Goal: Transaction & Acquisition: Register for event/course

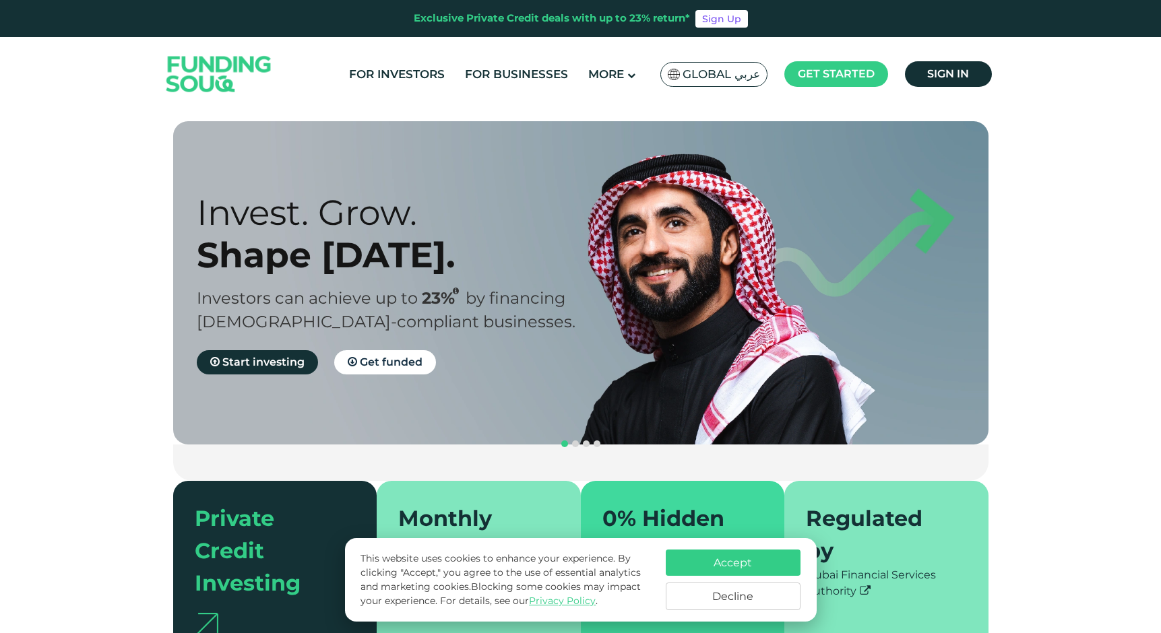
click at [546, 411] on div "Invest. Grow. Shape Tomorrow. Investors can achieve up to 23% by financing Shar…" at bounding box center [590, 282] width 815 height 323
click at [426, 75] on link "For Investors" at bounding box center [397, 74] width 102 height 22
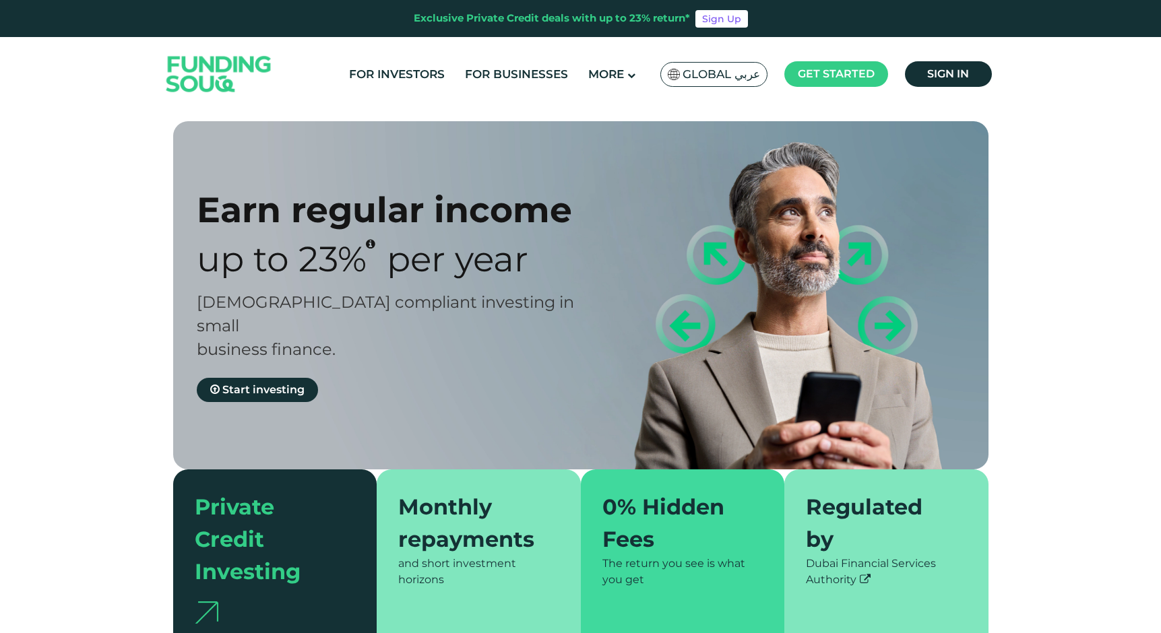
type tc-range-slider "4"
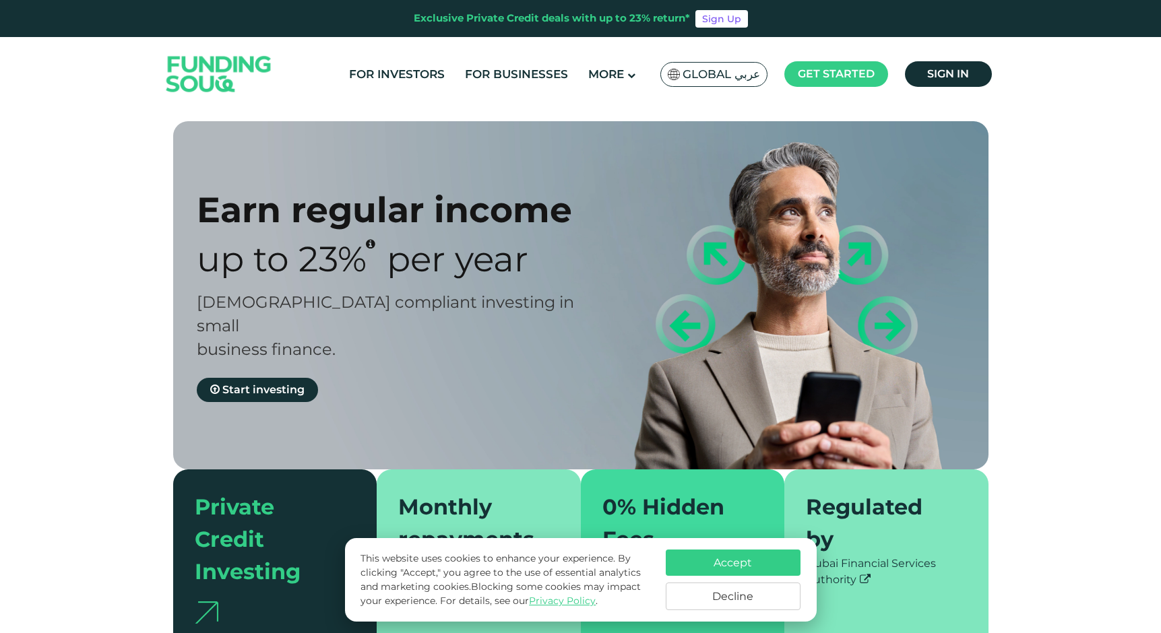
click at [692, 556] on button "Accept" at bounding box center [732, 563] width 135 height 26
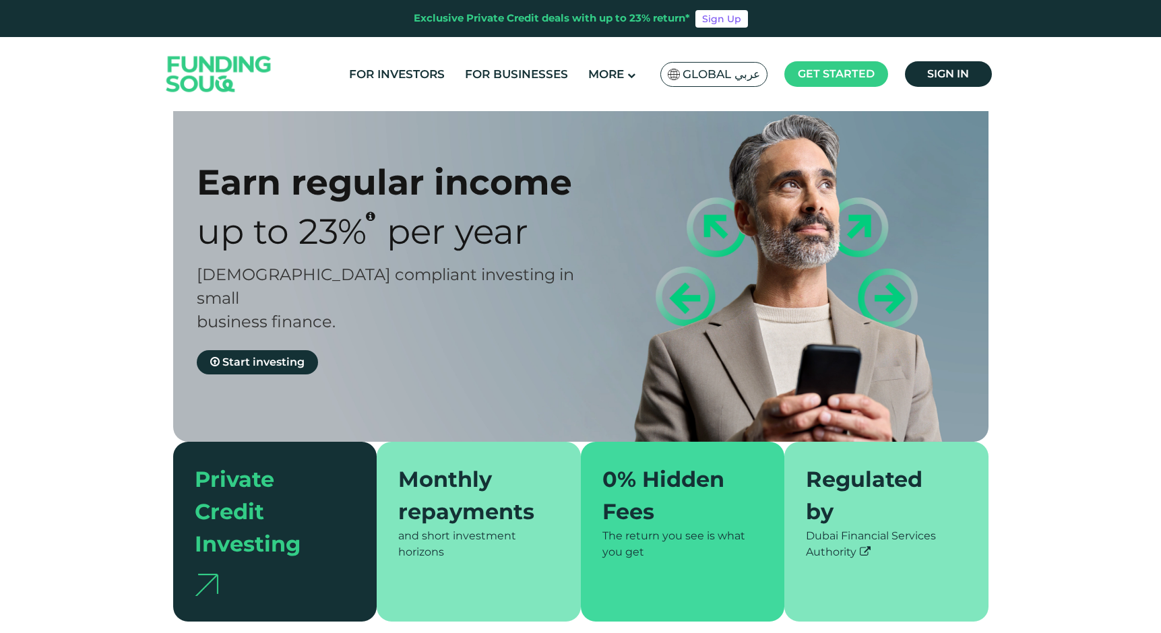
click at [513, 447] on div "Monthly repayments and short investment horizons" at bounding box center [479, 532] width 204 height 180
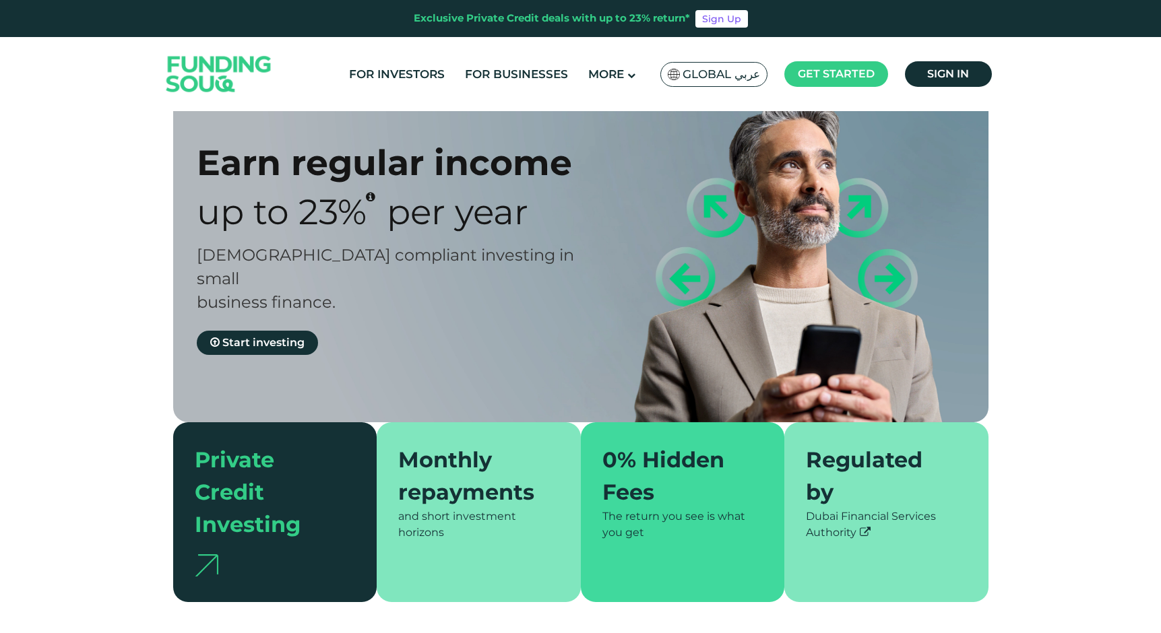
scroll to position [53, 0]
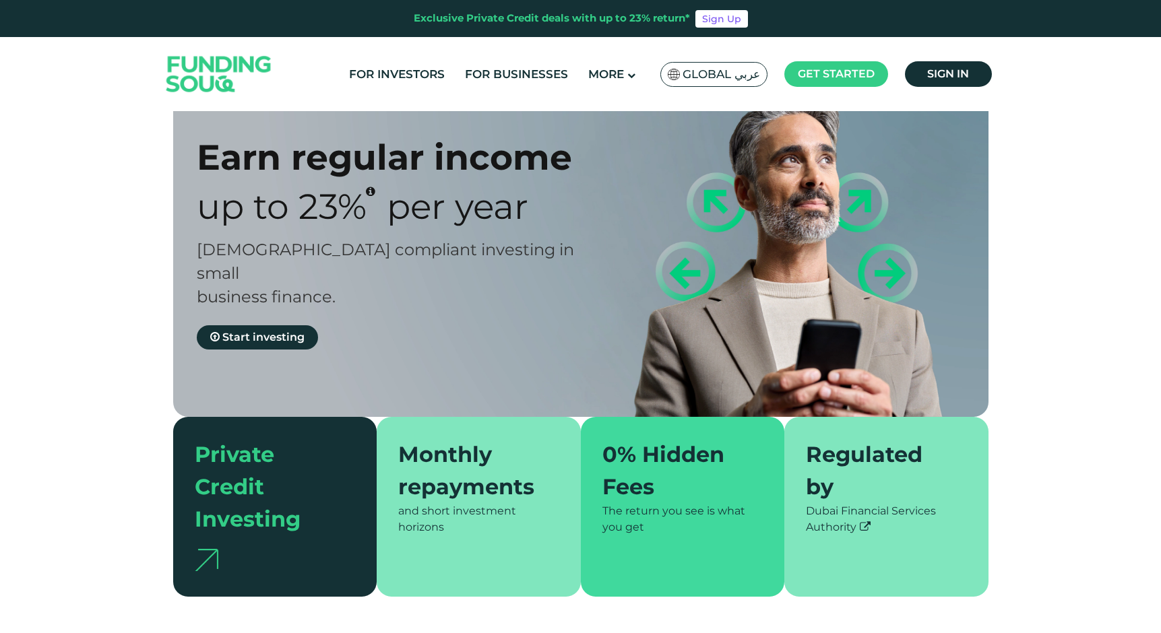
click at [866, 521] on icon at bounding box center [864, 526] width 11 height 11
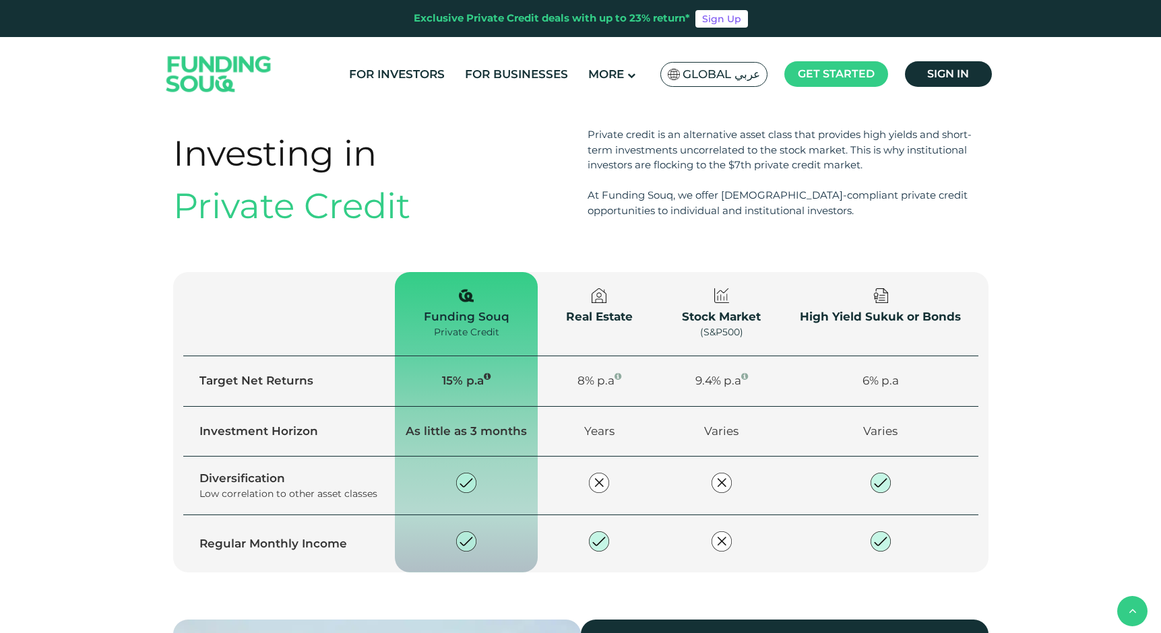
scroll to position [1741, 0]
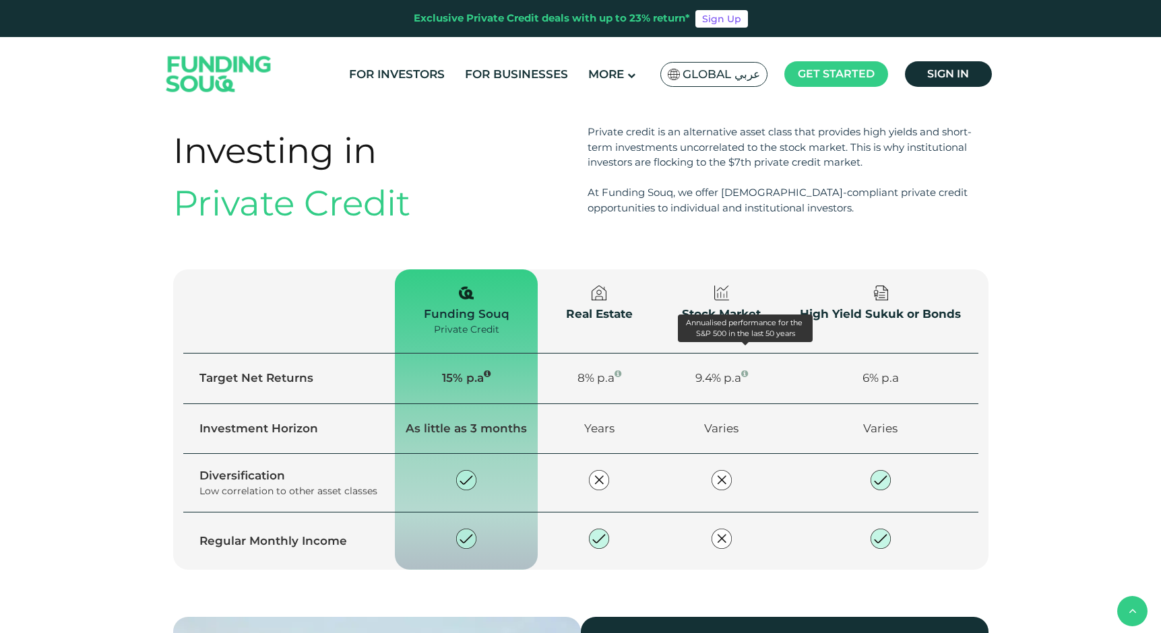
click at [745, 370] on icon "Annualised performance for the S&P 500 in the last 50 years" at bounding box center [744, 374] width 7 height 8
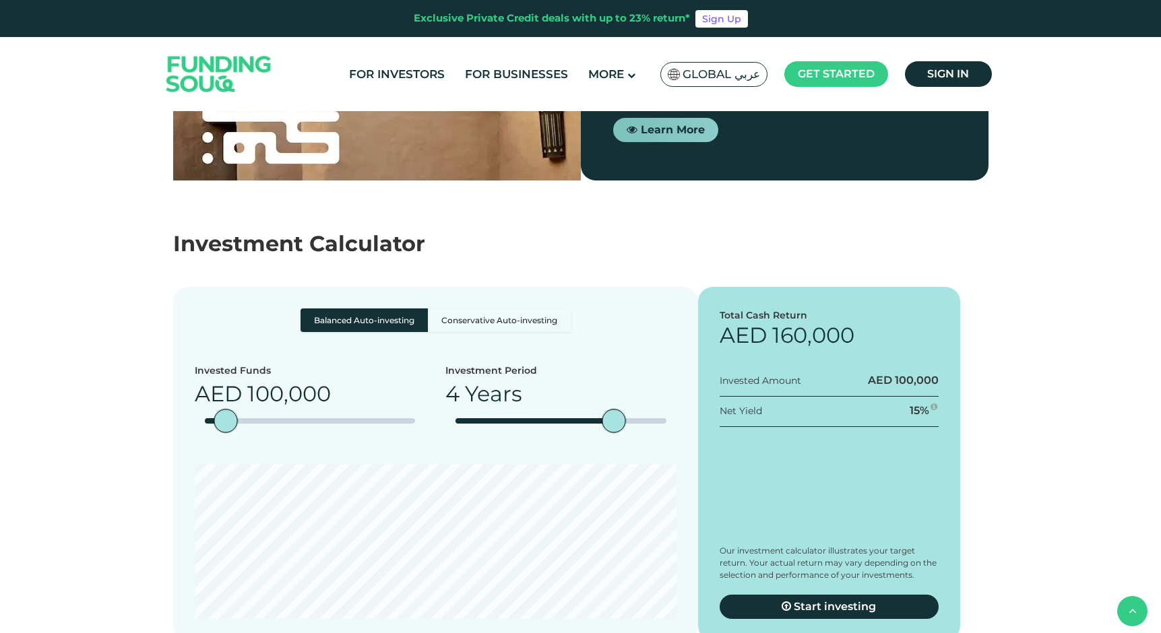
scroll to position [2479, 0]
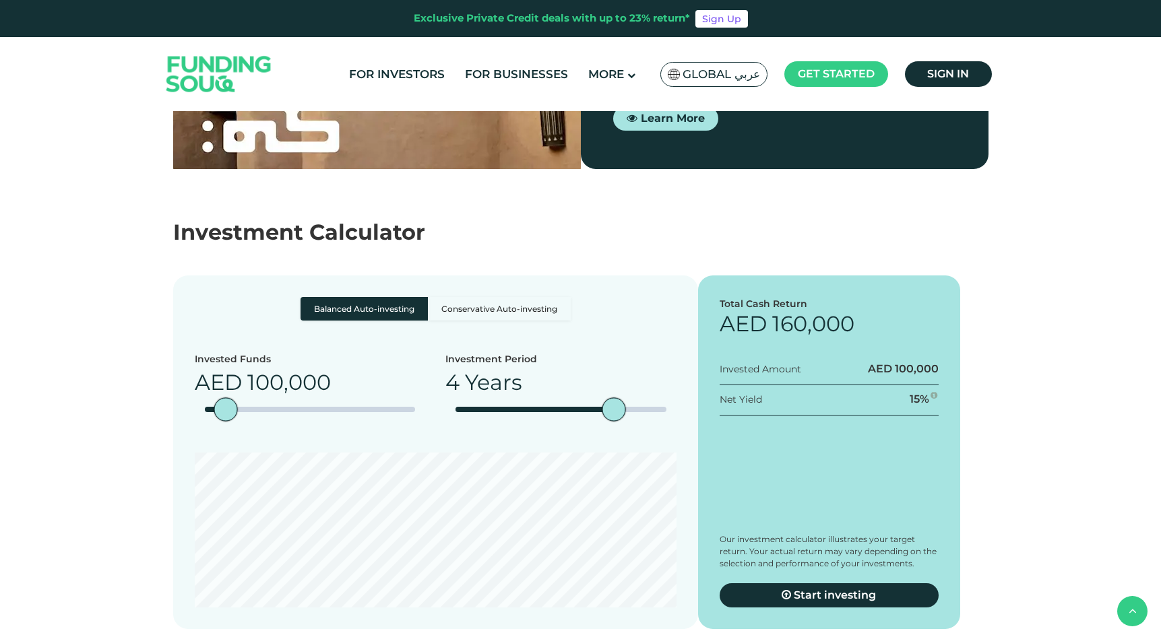
click at [504, 297] on label "Conservative Auto-investing" at bounding box center [499, 309] width 143 height 24
click at [309, 297] on input "Conservative Auto-investing" at bounding box center [304, 301] width 9 height 9
radio input "true"
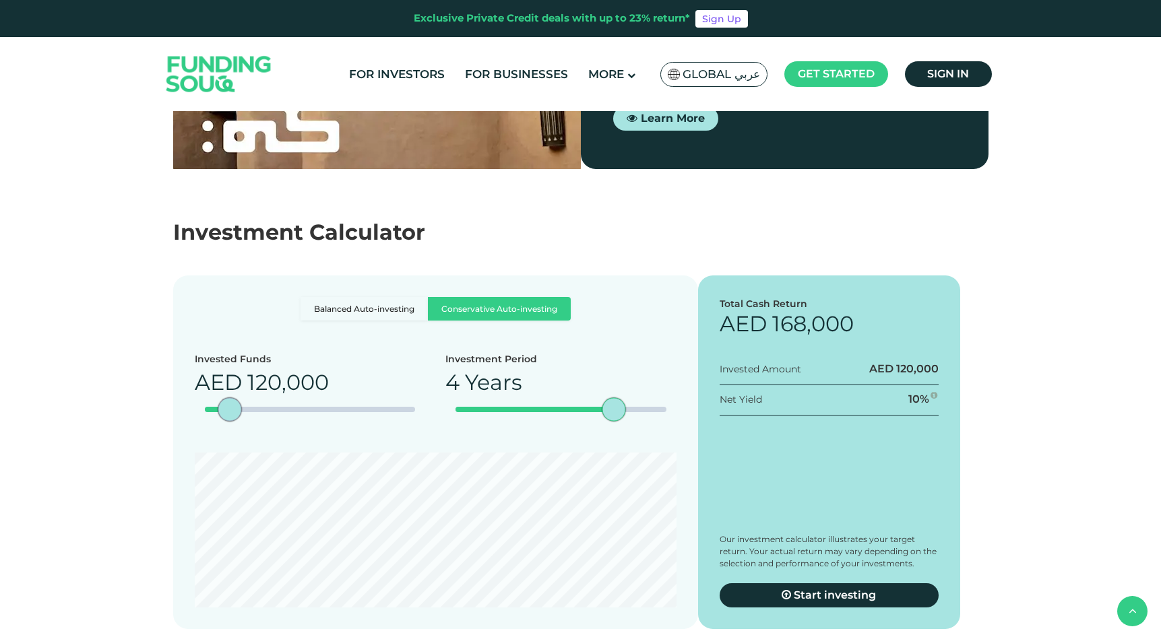
type tc-range-slider "10000"
drag, startPoint x: 229, startPoint y: 385, endPoint x: 204, endPoint y: 384, distance: 25.0
click at [204, 398] on div "amount slider" at bounding box center [207, 410] width 24 height 24
click at [208, 398] on div "amount slider" at bounding box center [209, 410] width 24 height 24
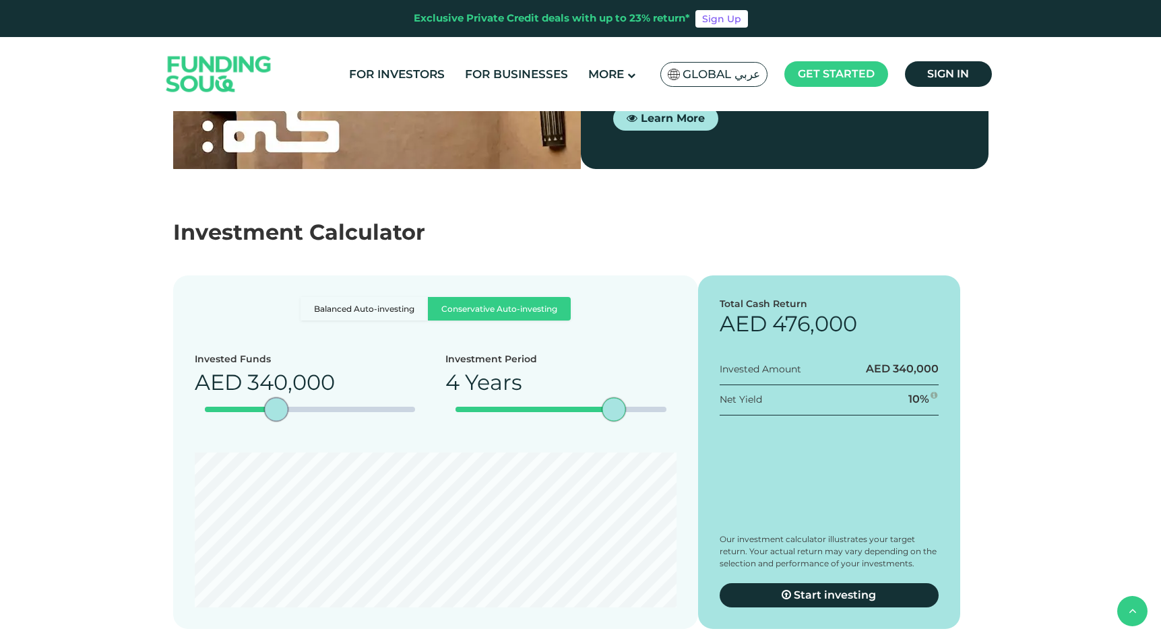
type tc-range-slider "320000"
click at [869, 589] on span "Start investing" at bounding box center [834, 595] width 82 height 13
